Goal: Entertainment & Leisure: Consume media (video, audio)

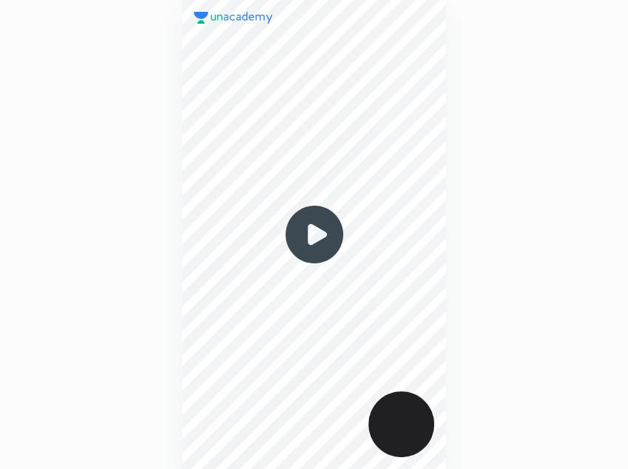
scroll to position [469, 390]
click at [311, 244] on img at bounding box center [314, 234] width 71 height 71
click at [312, 236] on img at bounding box center [314, 234] width 71 height 71
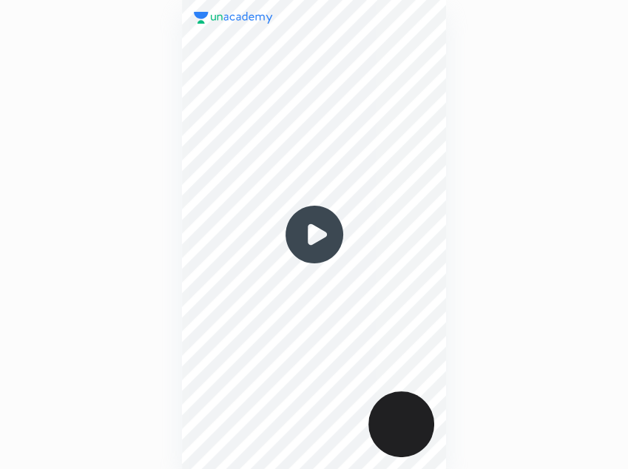
click at [312, 236] on img at bounding box center [314, 234] width 71 height 71
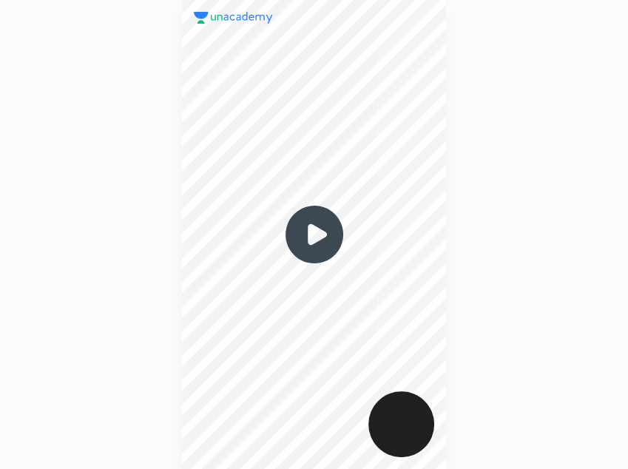
click at [312, 236] on img at bounding box center [314, 234] width 71 height 71
click at [322, 245] on img at bounding box center [314, 234] width 71 height 71
